Goal: Task Accomplishment & Management: Use online tool/utility

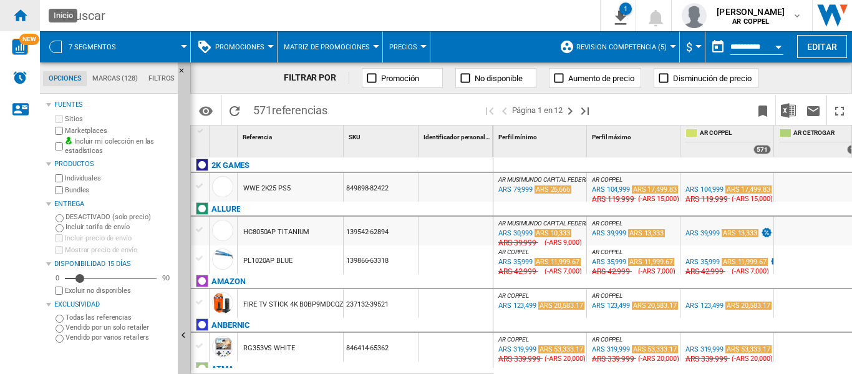
click at [26, 19] on ng-md-icon "Inicio" at bounding box center [19, 14] width 15 height 15
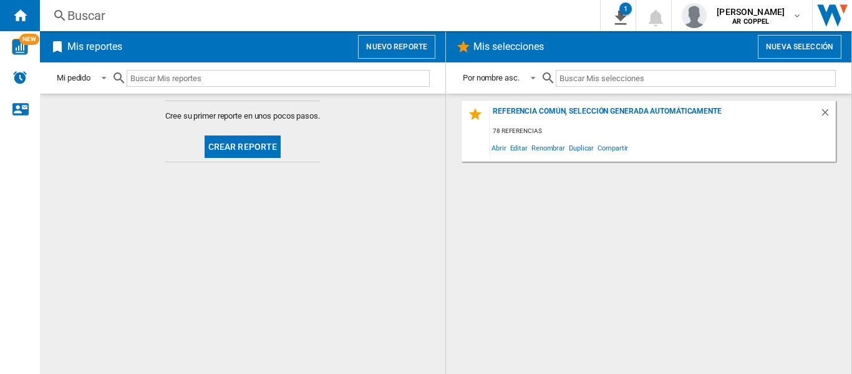
click at [212, 150] on button "Crear reporte" at bounding box center [243, 146] width 77 height 22
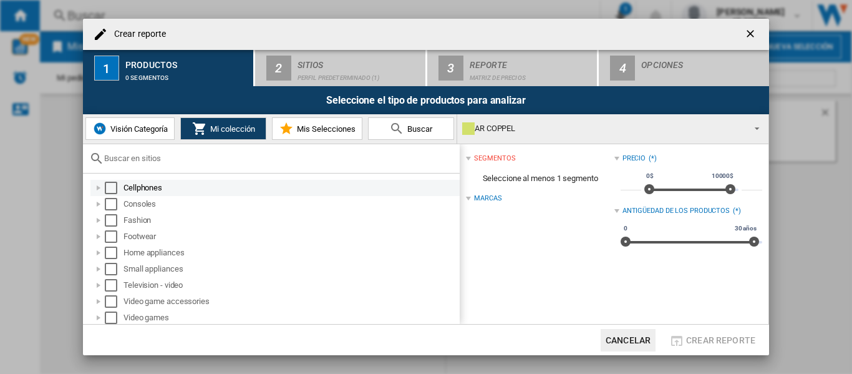
click at [112, 186] on div "Select" at bounding box center [111, 187] width 12 height 12
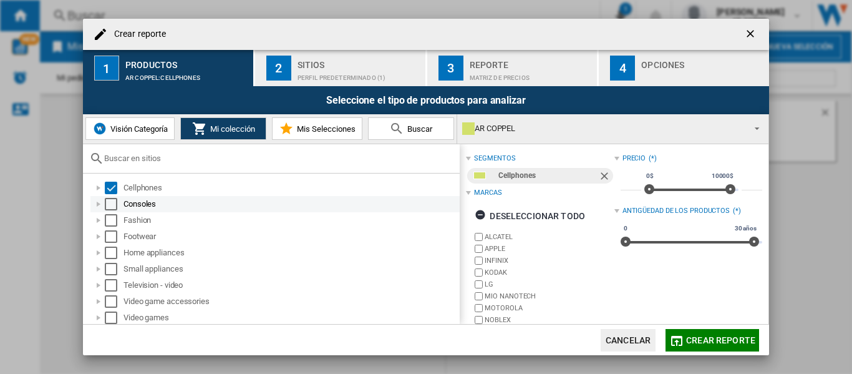
click at [110, 200] on div "Select" at bounding box center [111, 204] width 12 height 12
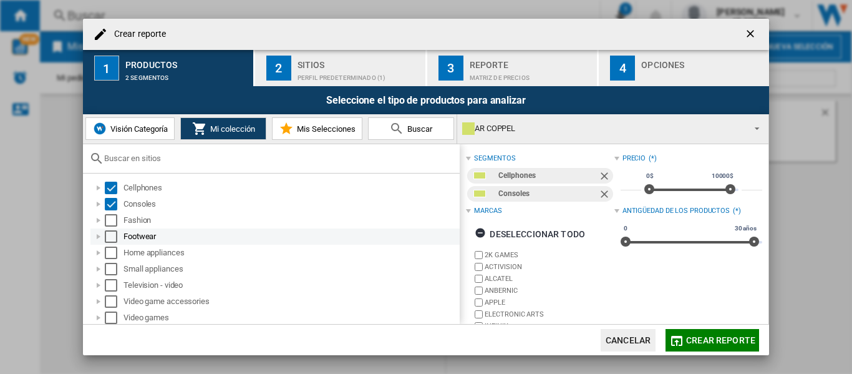
click at [112, 231] on div "Select" at bounding box center [111, 236] width 12 height 12
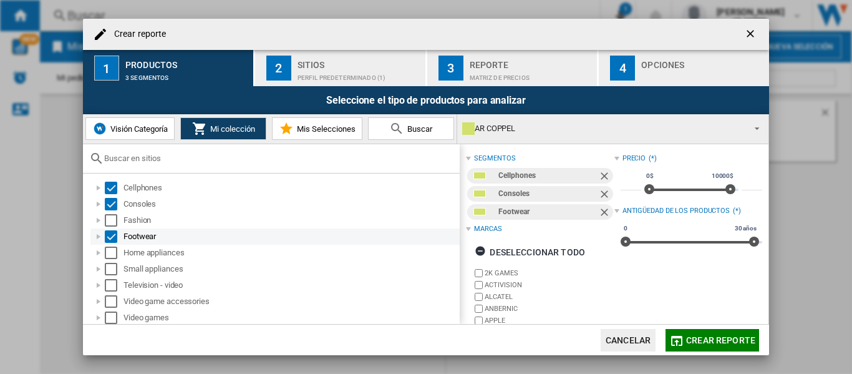
click at [113, 232] on div "Select" at bounding box center [111, 236] width 12 height 12
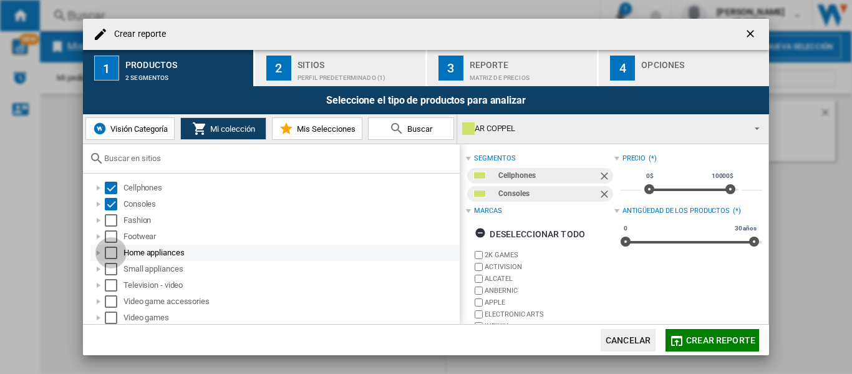
click at [111, 253] on div "Select" at bounding box center [111, 252] width 12 height 12
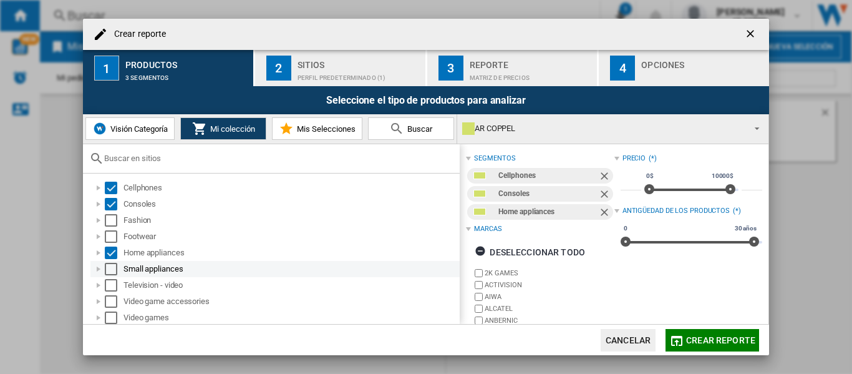
click at [109, 271] on div "Select" at bounding box center [111, 269] width 12 height 12
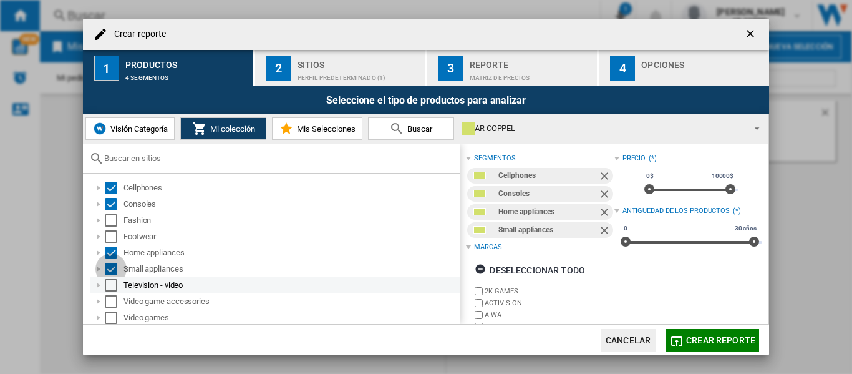
click at [110, 283] on div "Select" at bounding box center [111, 285] width 12 height 12
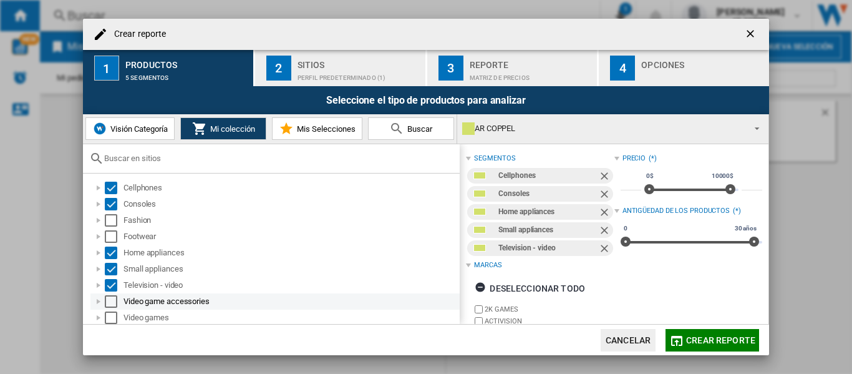
click at [110, 295] on div "Select" at bounding box center [111, 301] width 12 height 12
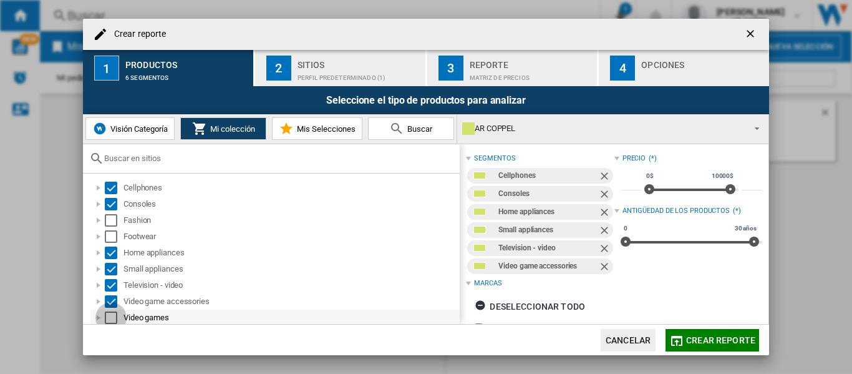
click at [110, 317] on div "Select" at bounding box center [111, 317] width 12 height 12
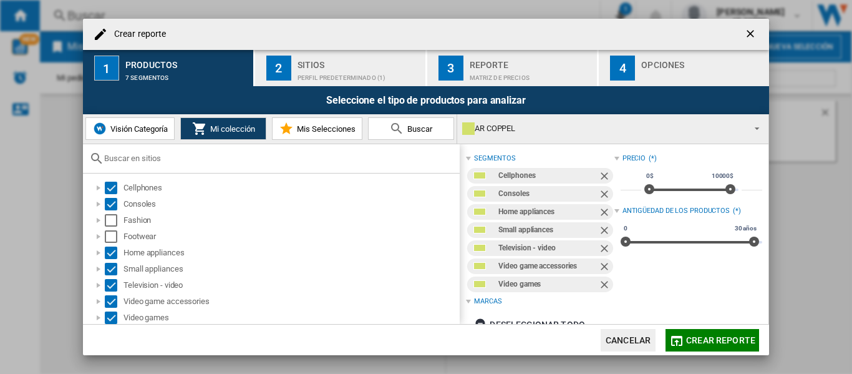
click at [337, 71] on div "Perfil predeterminado (1)" at bounding box center [358, 74] width 123 height 13
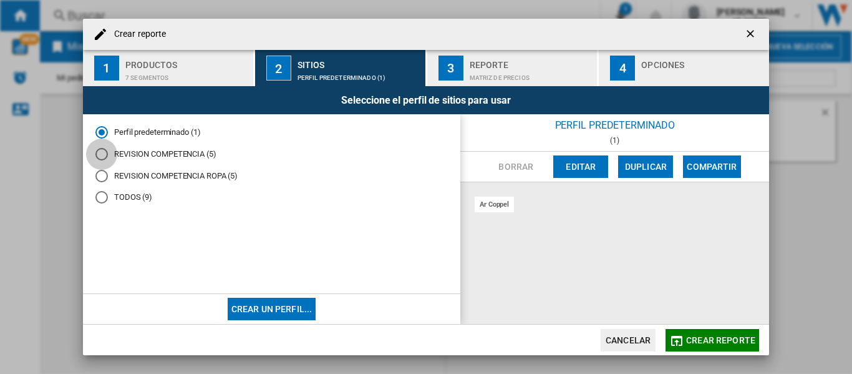
click at [104, 156] on div "REVISION COMPETENCIA (5)" at bounding box center [101, 154] width 12 height 12
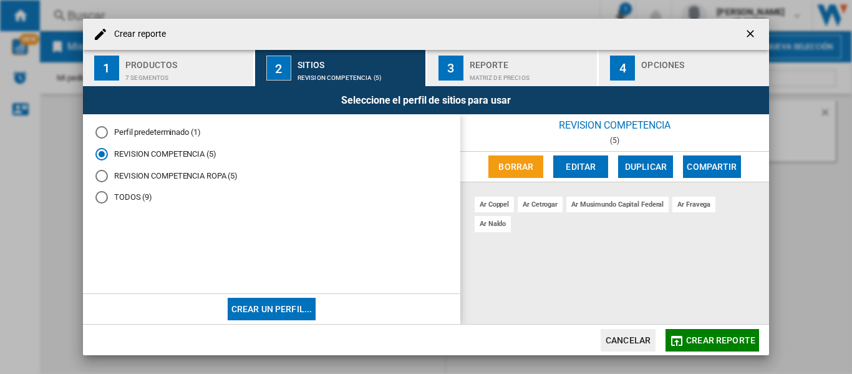
click at [476, 68] on div "Matriz de precios" at bounding box center [531, 74] width 123 height 13
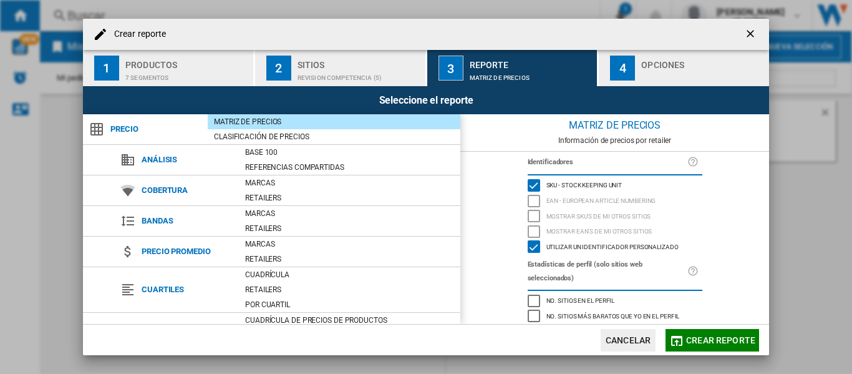
click at [655, 68] on div "Crear reporte ..." at bounding box center [702, 74] width 123 height 13
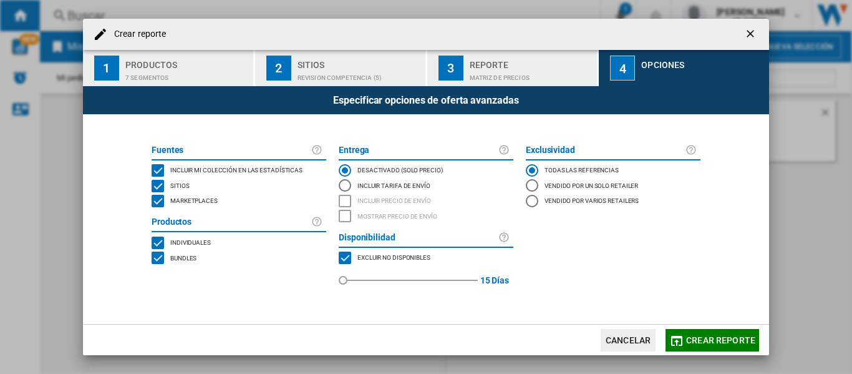
click at [157, 199] on div "MARKETPLACES" at bounding box center [158, 201] width 12 height 12
click at [713, 341] on span "Crear reporte" at bounding box center [720, 340] width 69 height 10
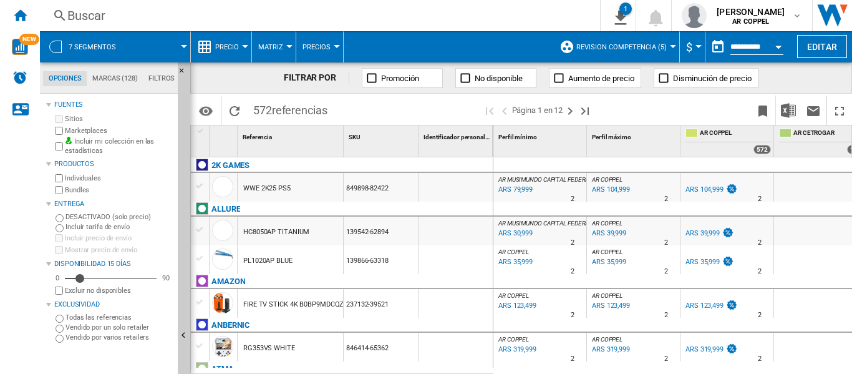
click at [244, 46] on div at bounding box center [245, 46] width 6 height 3
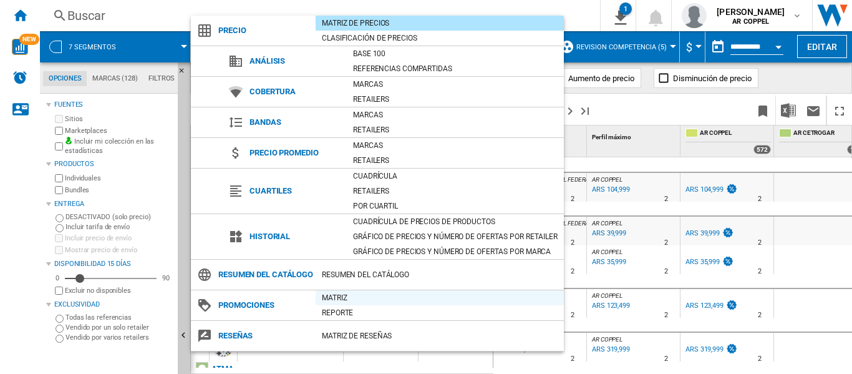
click at [342, 304] on div "Matriz" at bounding box center [440, 297] width 248 height 12
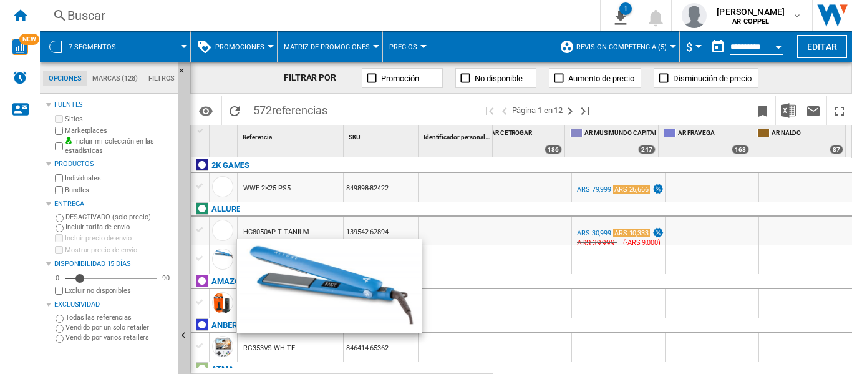
click at [272, 47] on div at bounding box center [271, 46] width 6 height 3
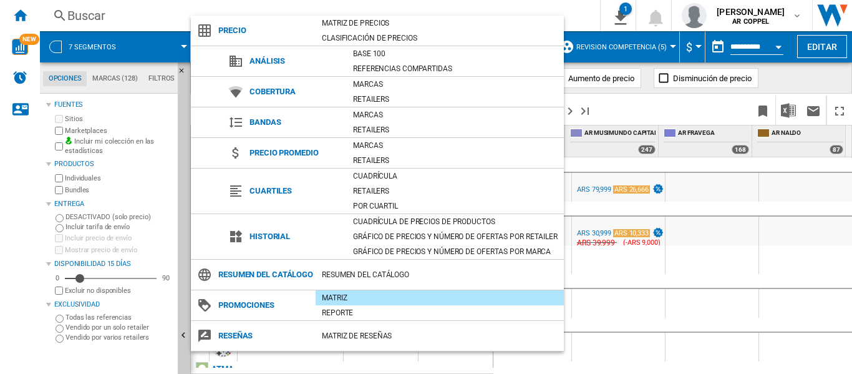
click at [336, 304] on div "Matriz" at bounding box center [440, 297] width 248 height 12
click at [0, 258] on md-backdrop at bounding box center [426, 187] width 852 height 374
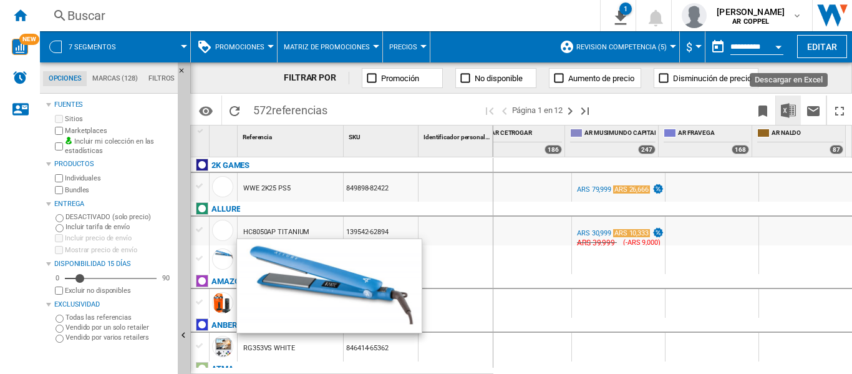
click at [786, 108] on img "Descargar en Excel" at bounding box center [788, 110] width 15 height 15
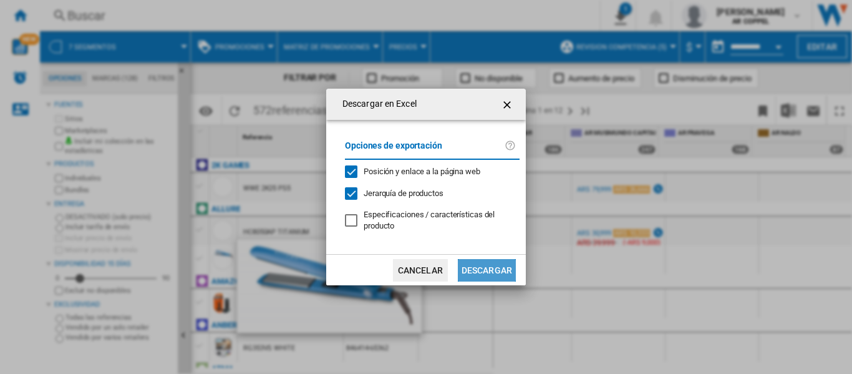
click at [479, 271] on button "Descargar" at bounding box center [487, 270] width 58 height 22
